Goal: Task Accomplishment & Management: Manage account settings

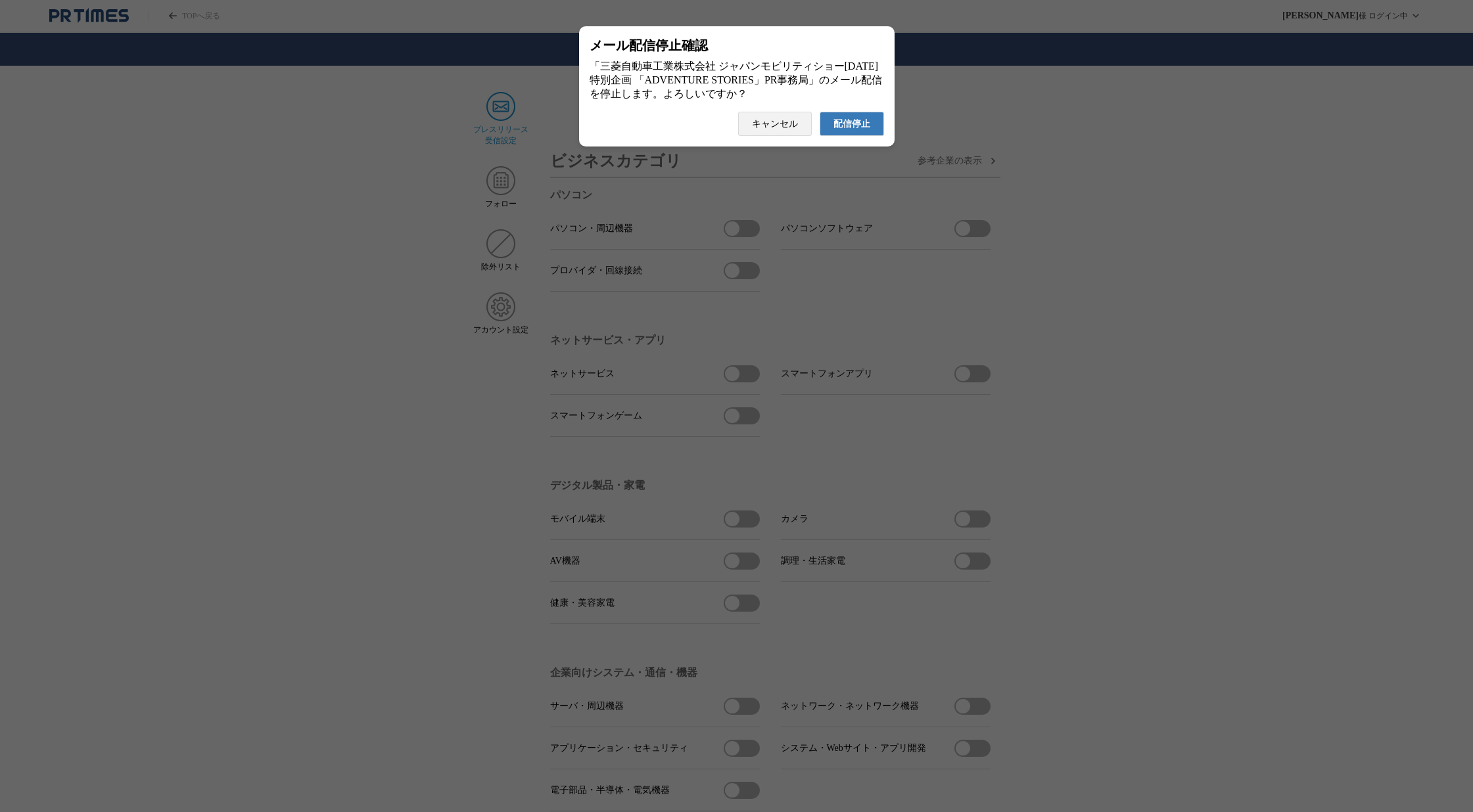
click at [860, 130] on span "配信停止" at bounding box center [852, 124] width 37 height 12
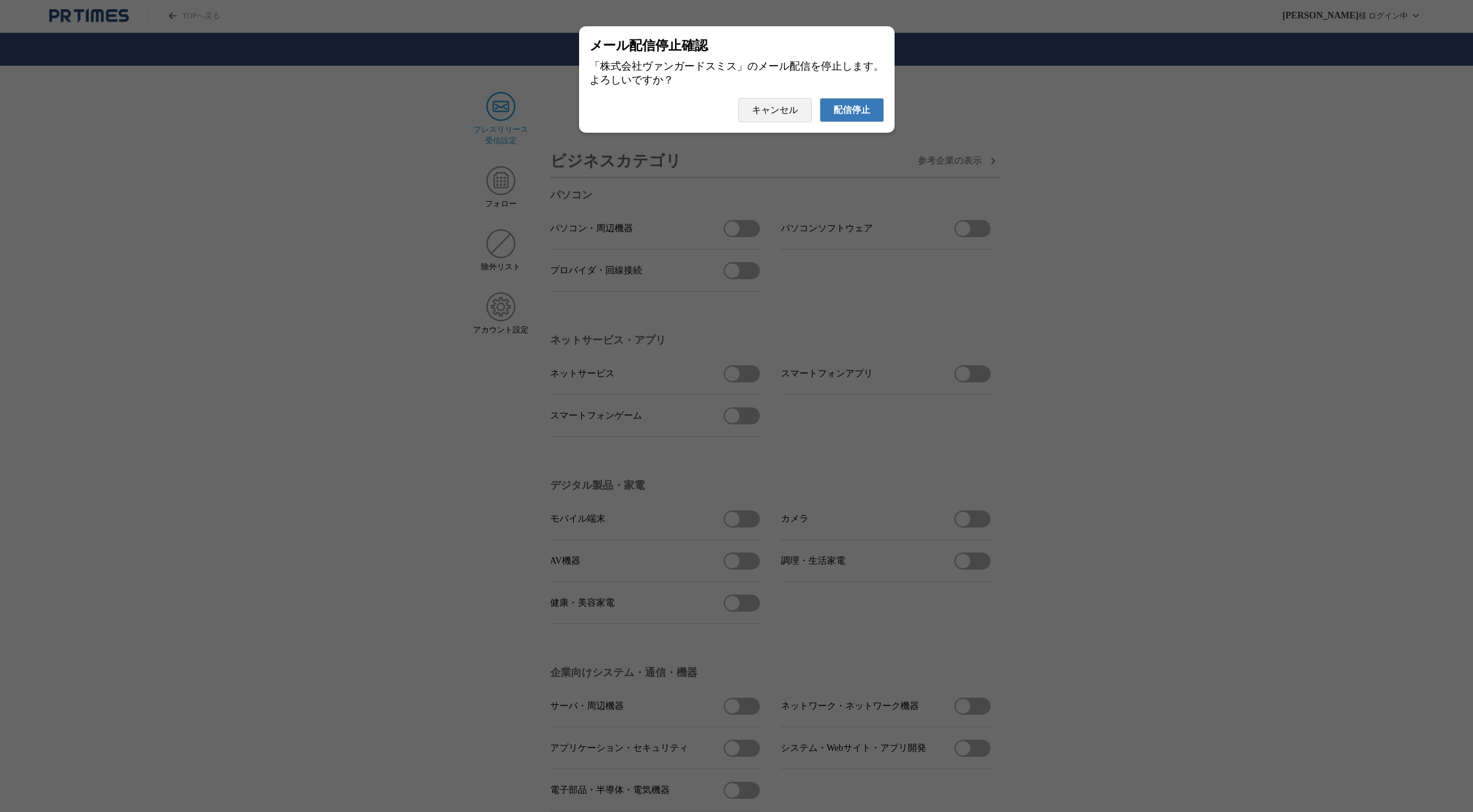
click at [847, 117] on span "配信停止" at bounding box center [852, 110] width 37 height 12
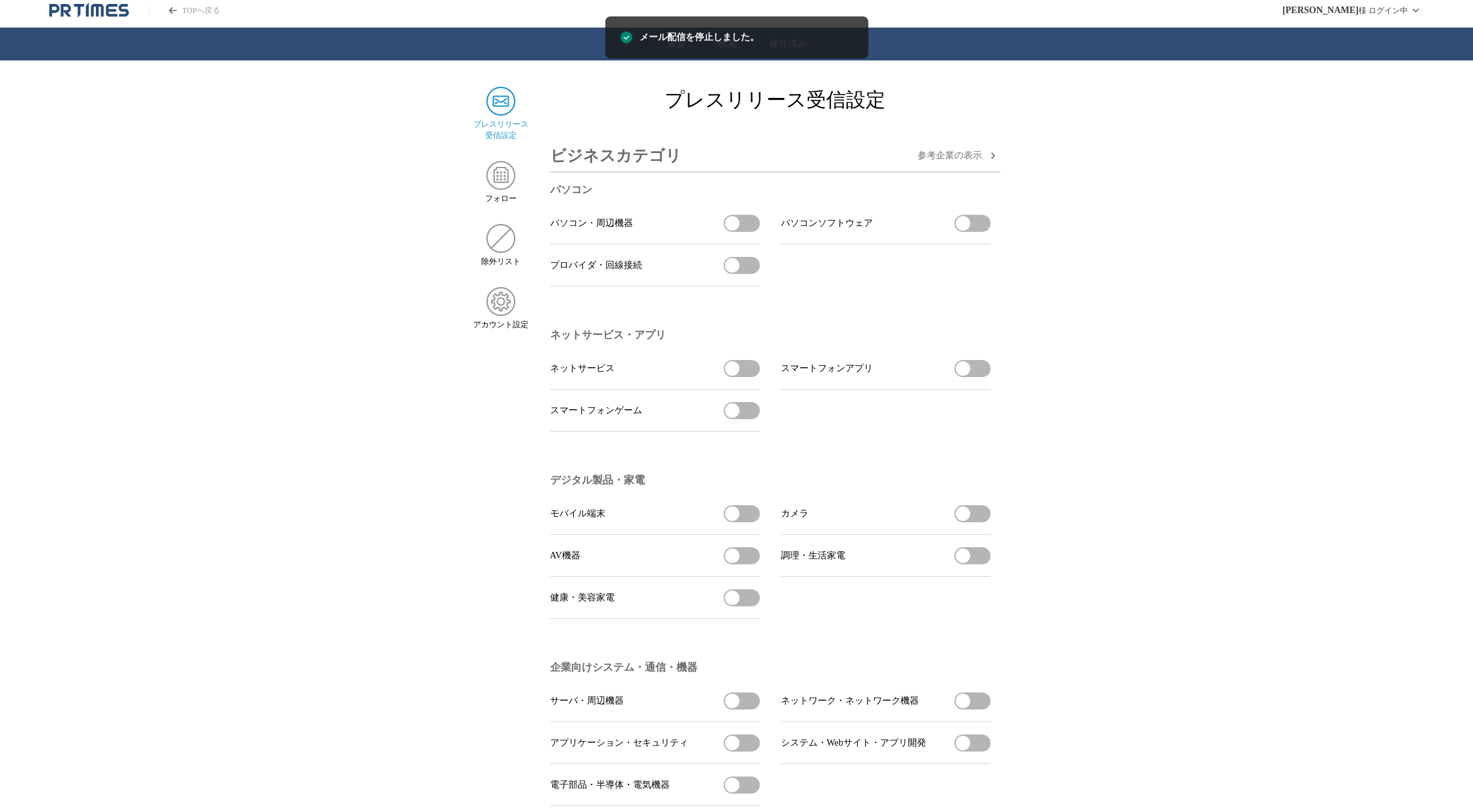
scroll to position [7, 0]
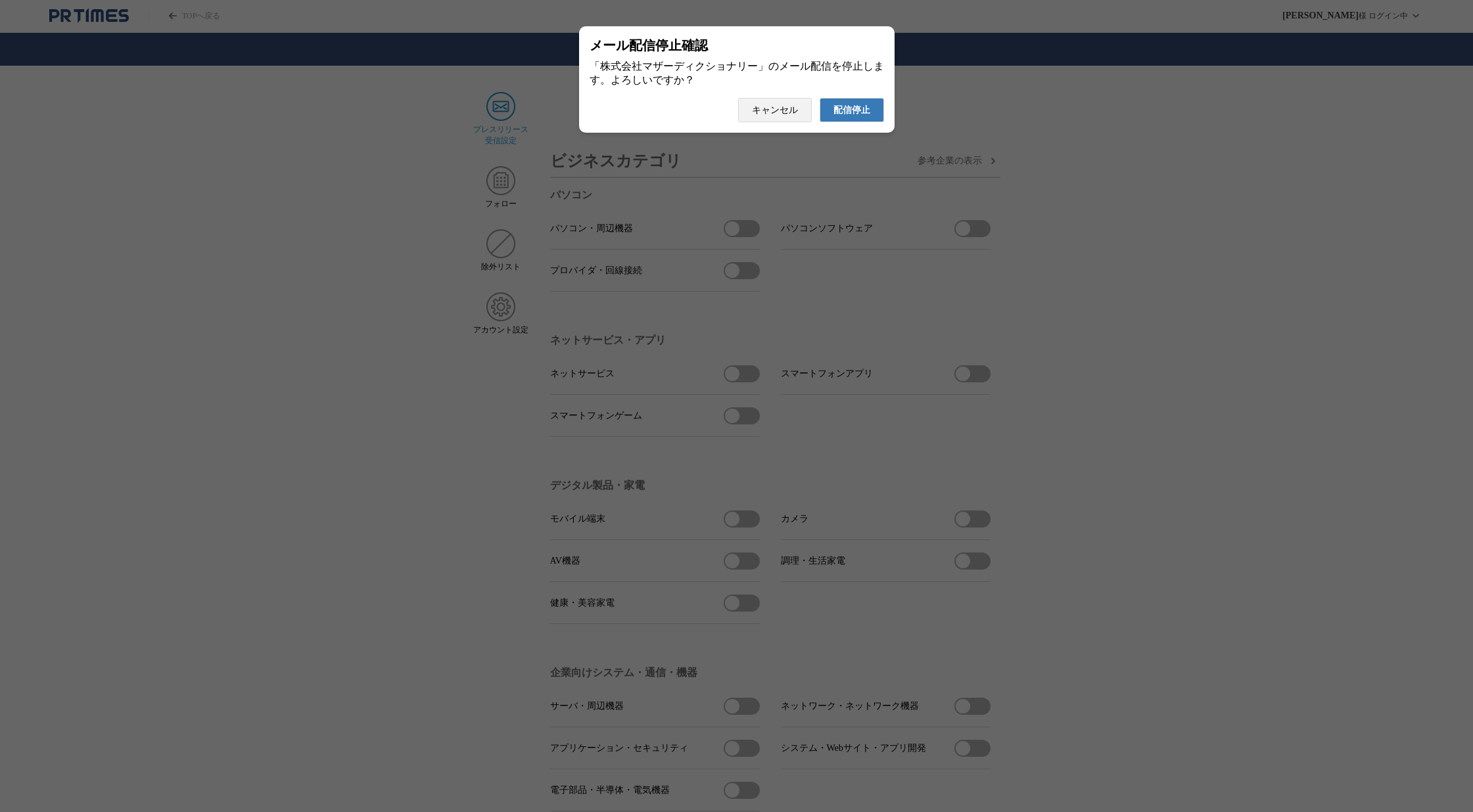
click at [869, 117] on span "配信停止" at bounding box center [852, 110] width 37 height 12
click at [865, 117] on span "配信停止" at bounding box center [852, 110] width 37 height 12
